Goal: Information Seeking & Learning: Learn about a topic

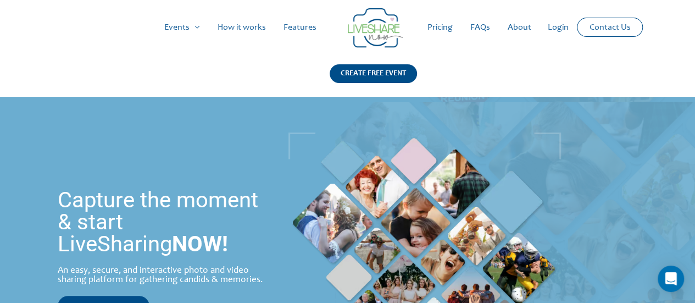
click at [442, 28] on link "Pricing" at bounding box center [440, 27] width 43 height 35
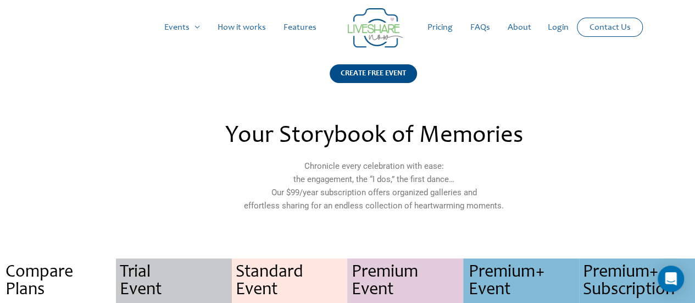
click at [240, 26] on link "How it works" at bounding box center [242, 27] width 66 height 35
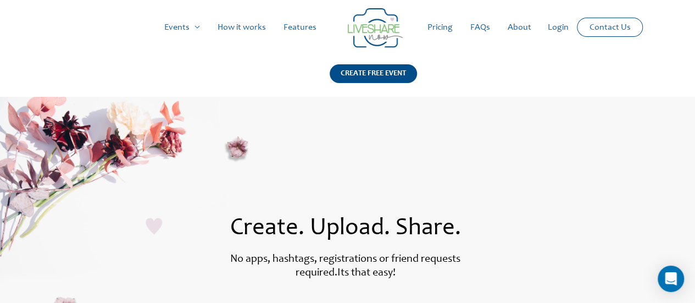
click at [436, 26] on link "Pricing" at bounding box center [440, 27] width 43 height 35
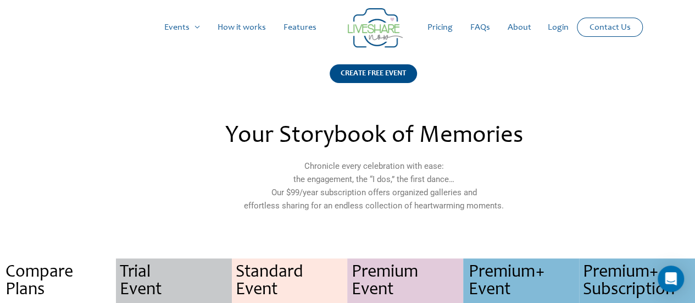
click at [481, 26] on link "FAQs" at bounding box center [479, 27] width 37 height 35
